Goal: Task Accomplishment & Management: Complete application form

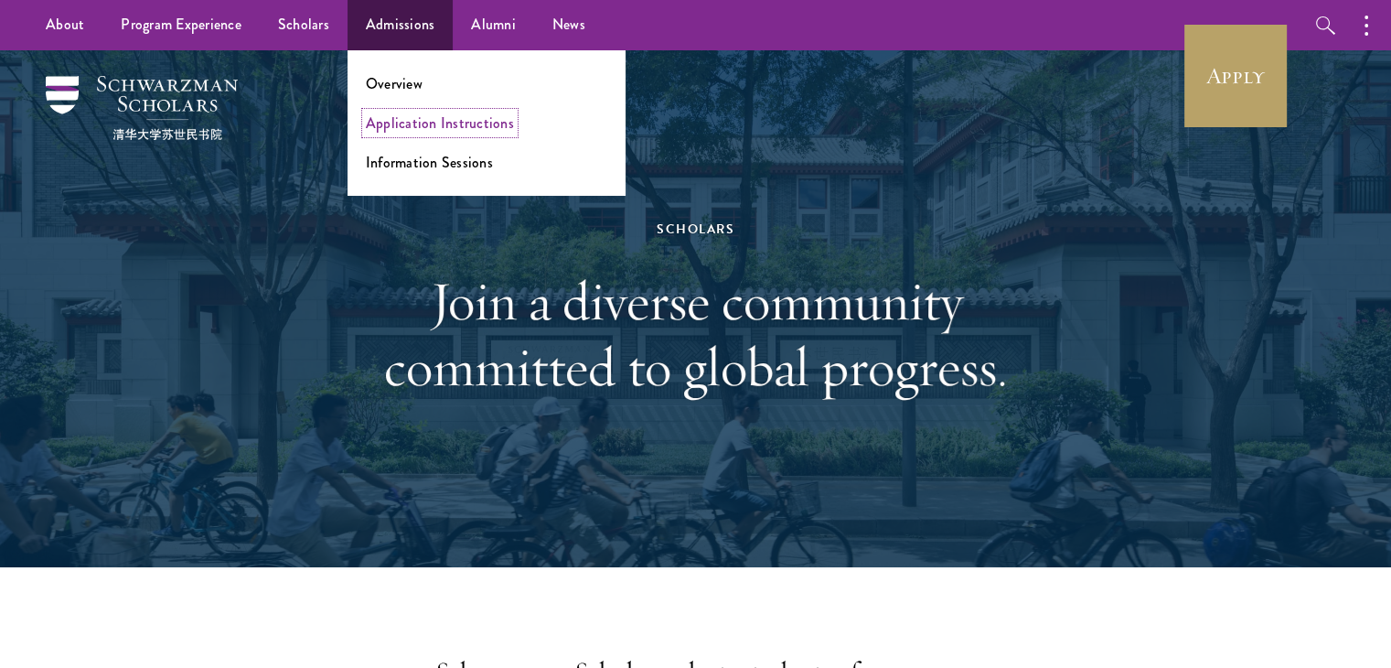
click at [401, 132] on link "Application Instructions" at bounding box center [440, 122] width 148 height 21
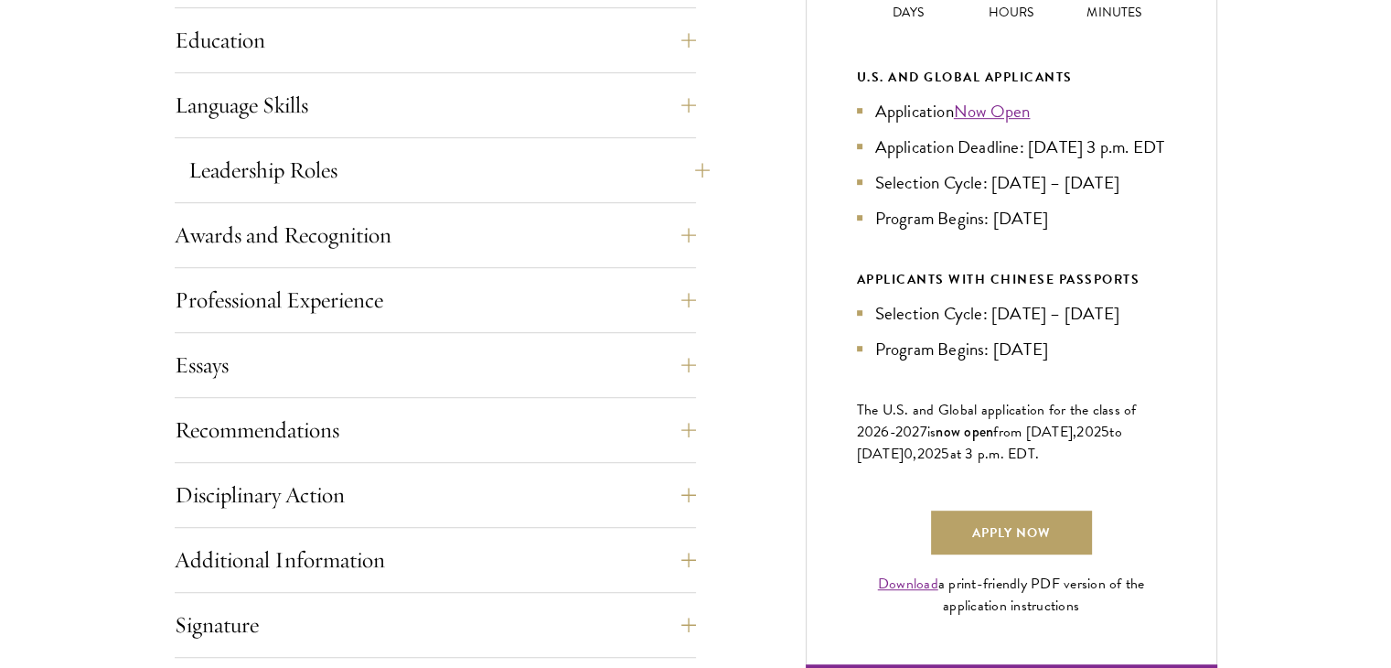
scroll to position [1006, 0]
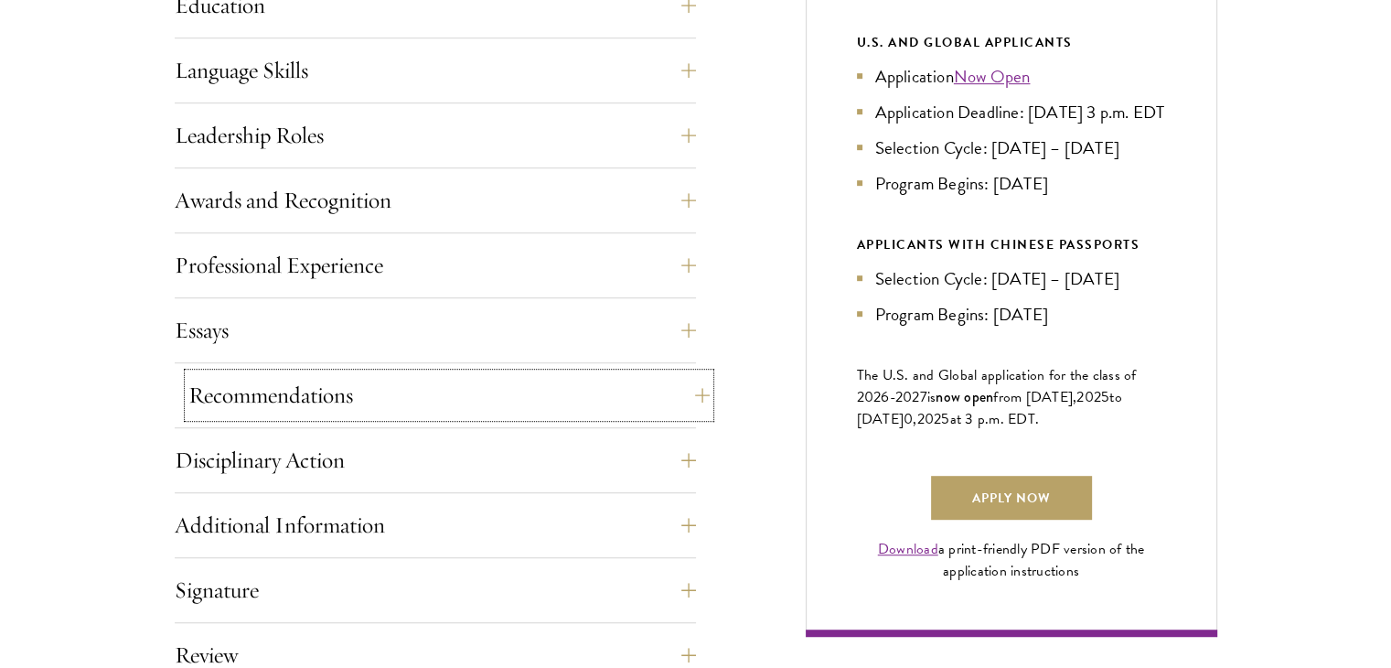
click at [439, 393] on button "Recommendations" at bounding box center [448, 395] width 521 height 44
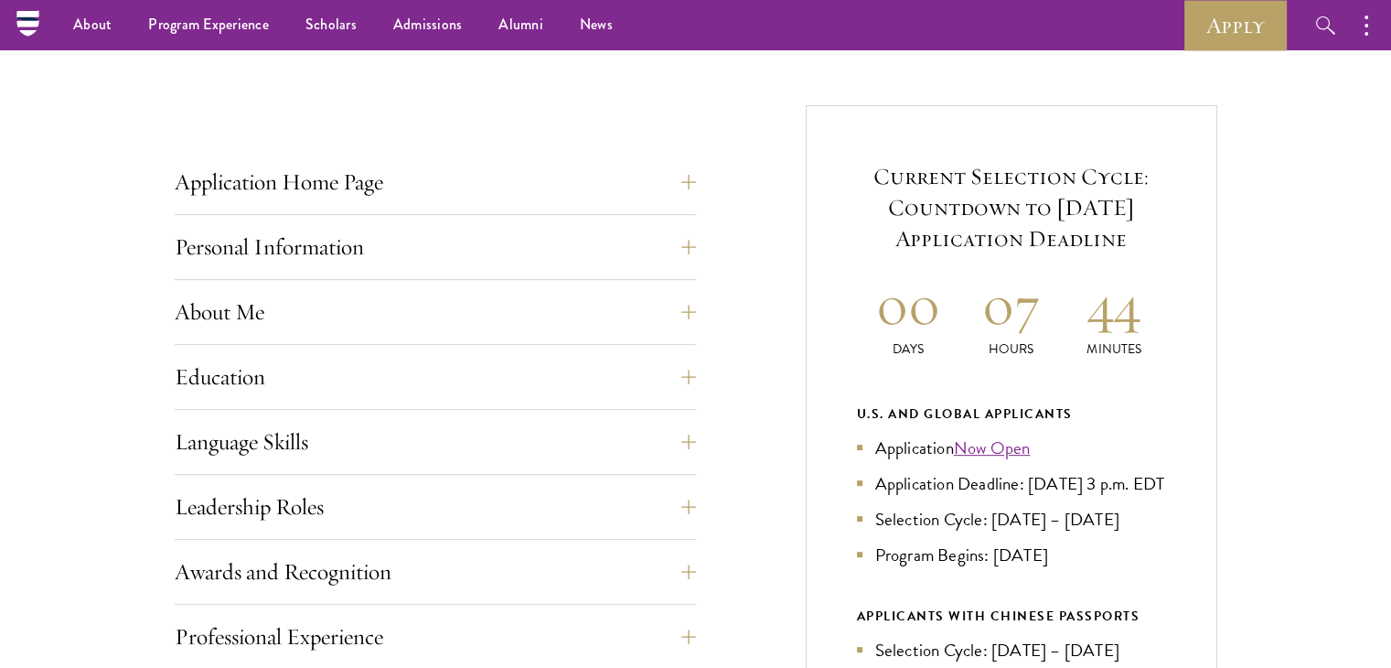
scroll to position [0, 0]
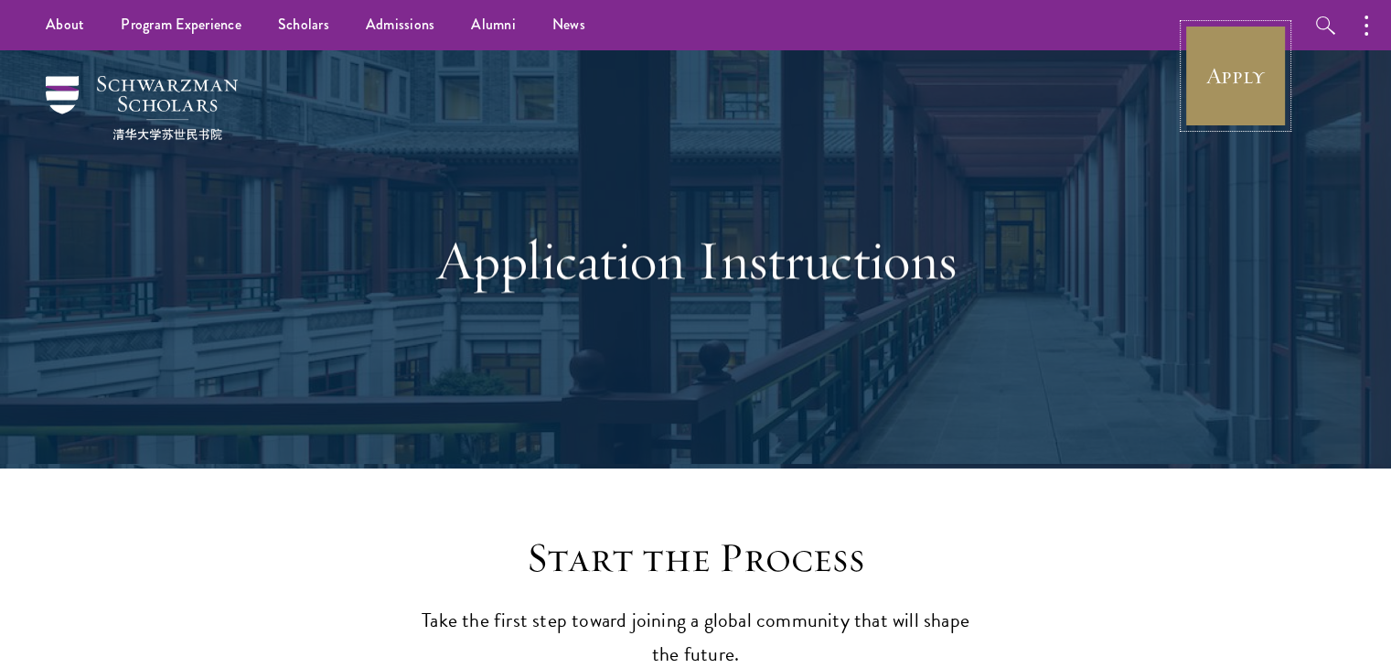
click at [1225, 92] on link "Apply" at bounding box center [1235, 76] width 102 height 102
